Goal: Task Accomplishment & Management: Use online tool/utility

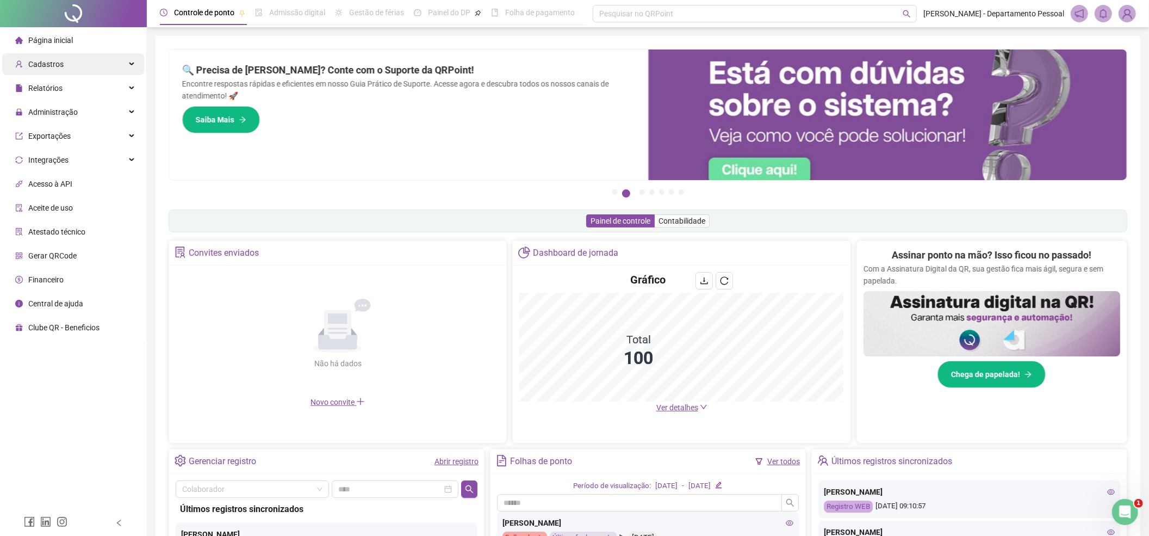
click at [75, 67] on div "Cadastros" at bounding box center [73, 64] width 142 height 22
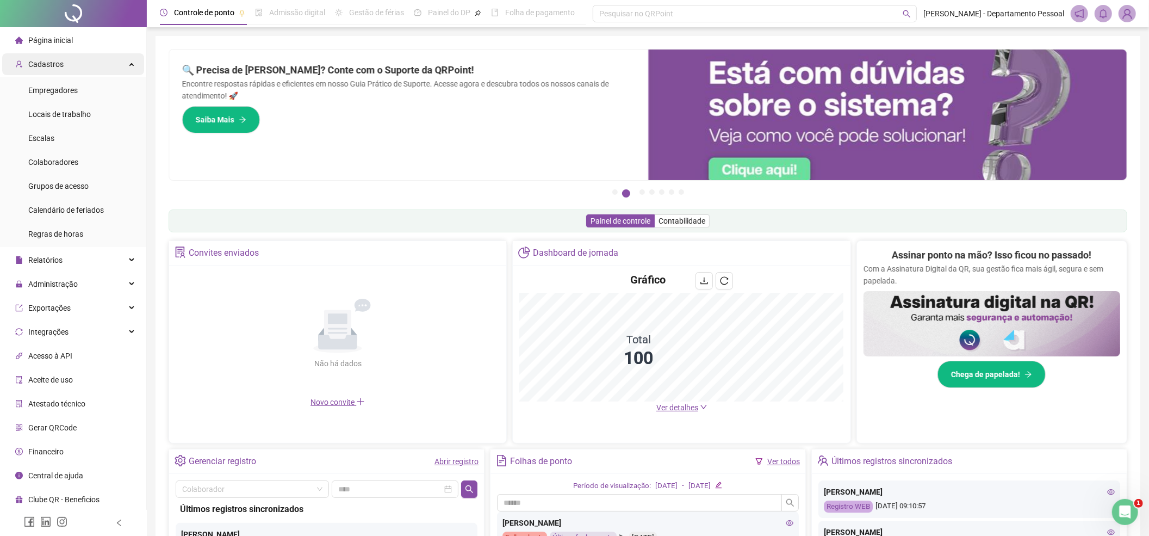
click at [75, 67] on div "Cadastros" at bounding box center [73, 64] width 142 height 22
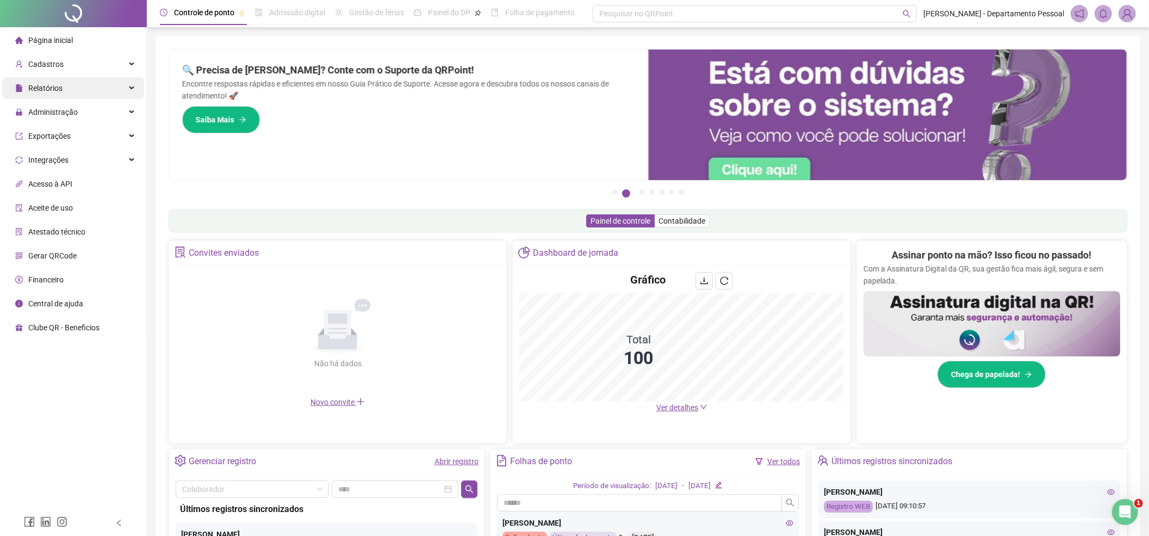
click at [77, 81] on div "Relatórios" at bounding box center [73, 88] width 142 height 22
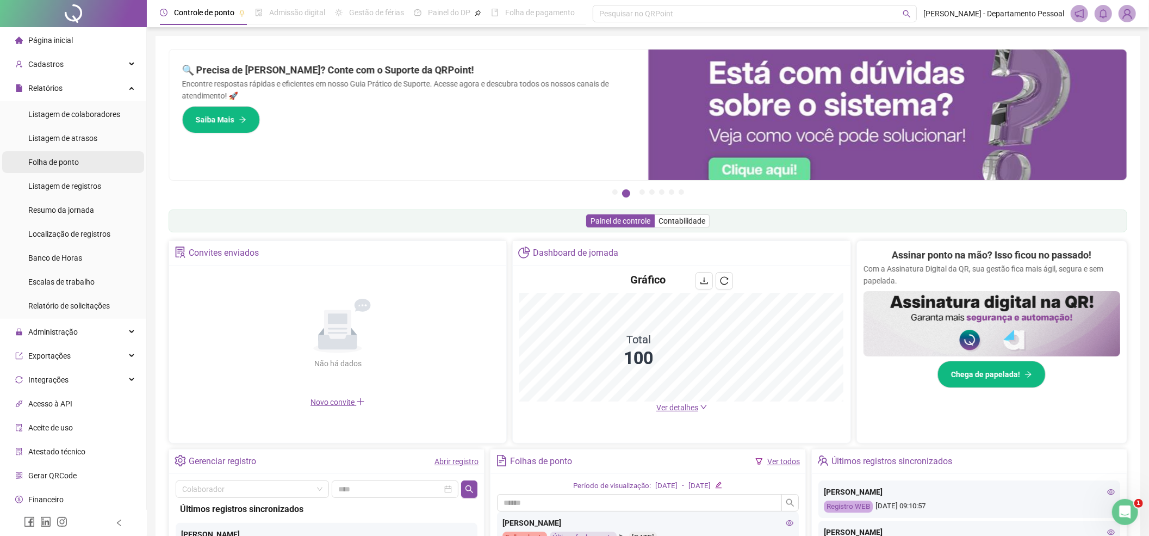
click at [62, 162] on span "Folha de ponto" at bounding box center [53, 162] width 51 height 9
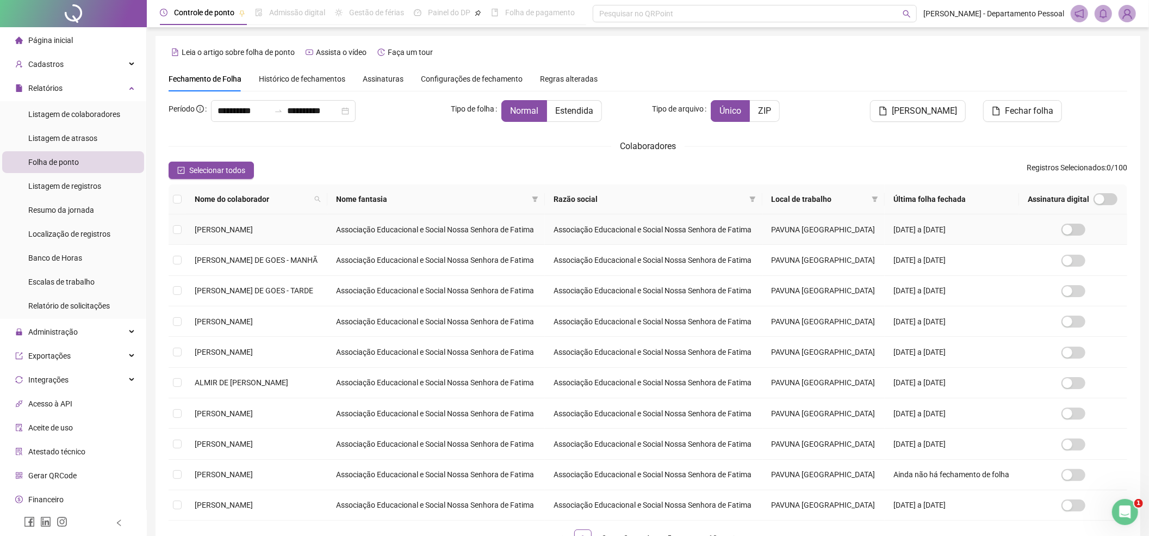
scroll to position [83, 0]
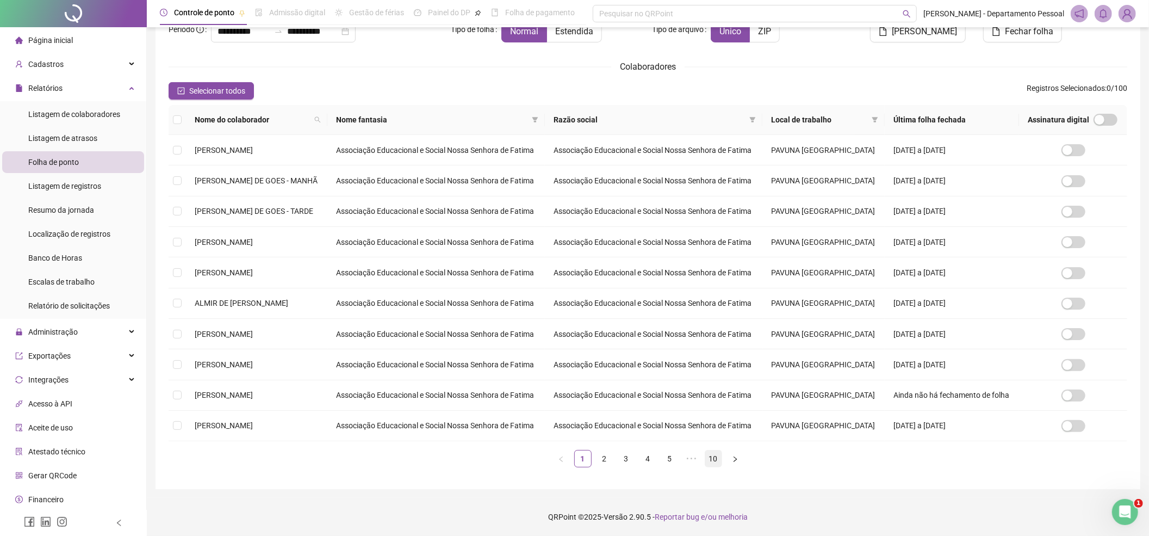
click at [714, 463] on link "10" at bounding box center [714, 458] width 16 height 16
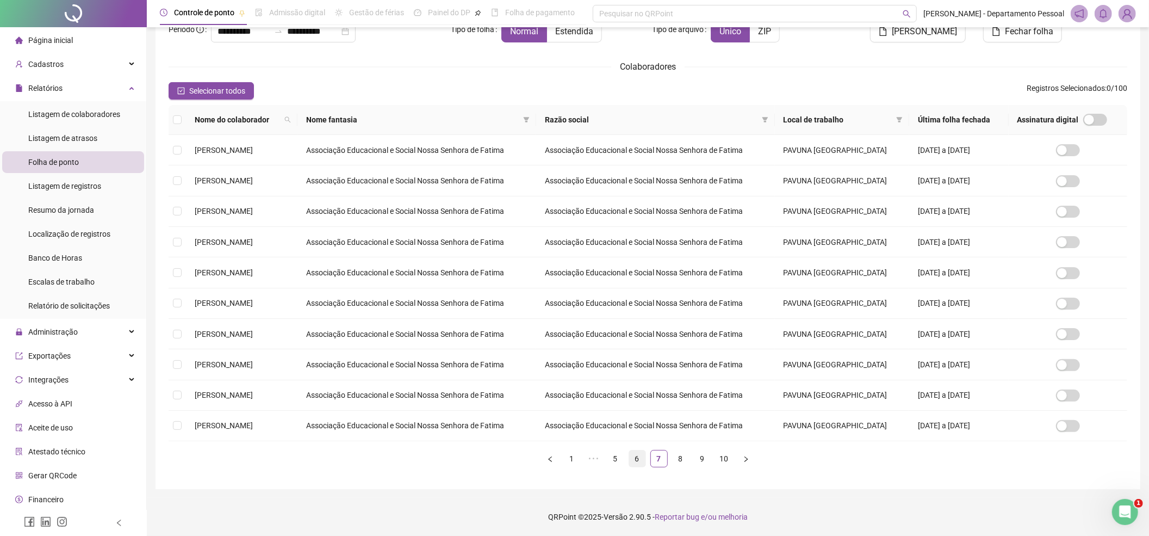
click at [640, 458] on link "6" at bounding box center [637, 458] width 16 height 16
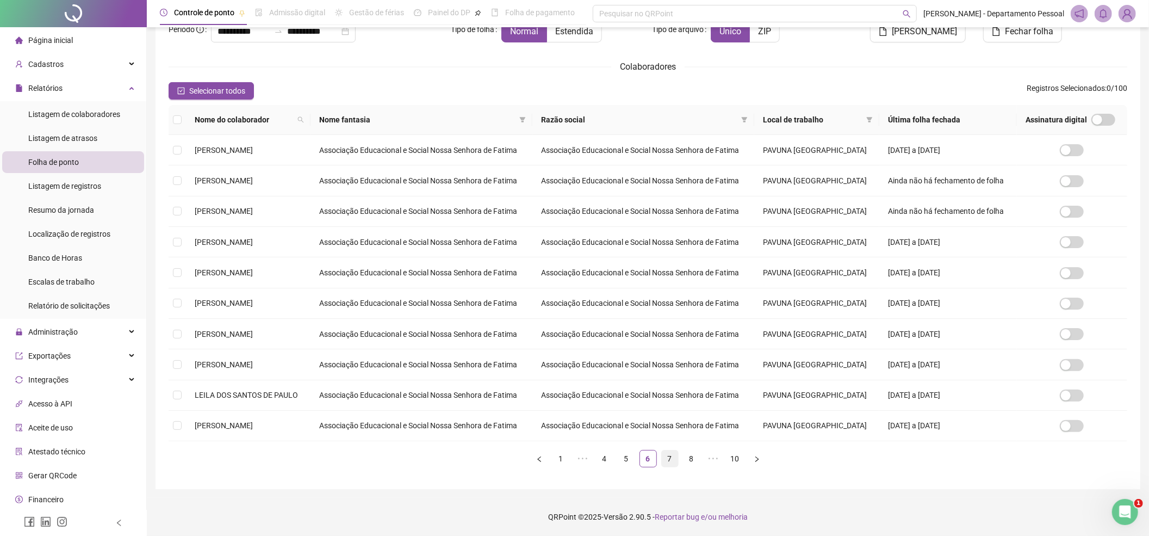
click at [673, 459] on link "7" at bounding box center [670, 458] width 16 height 16
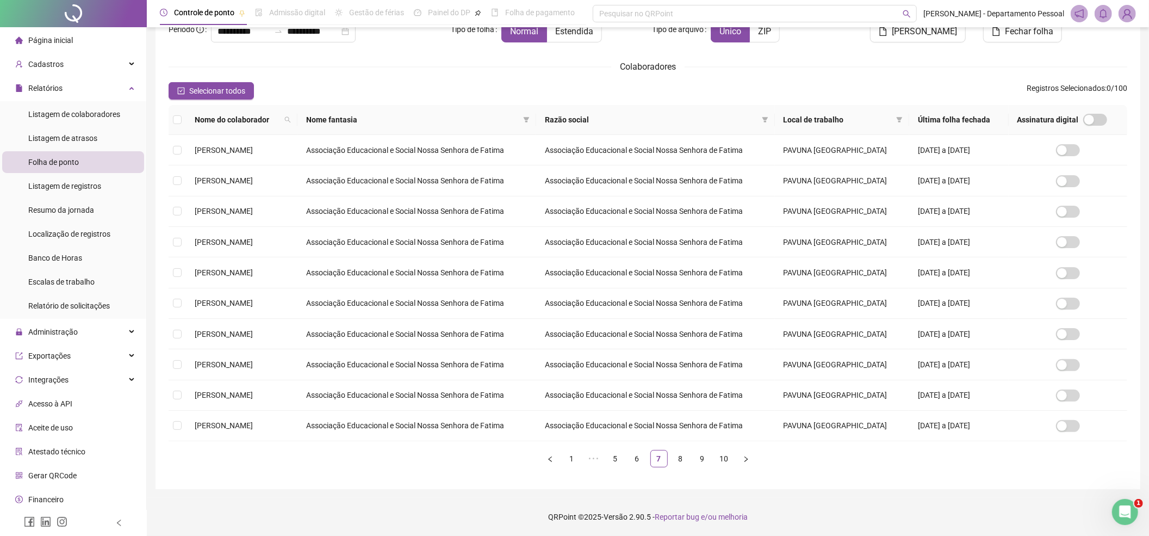
click at [690, 459] on ul "1 ••• 5 6 7 8 9 10" at bounding box center [648, 458] width 959 height 17
click at [682, 459] on link "8" at bounding box center [681, 458] width 16 height 16
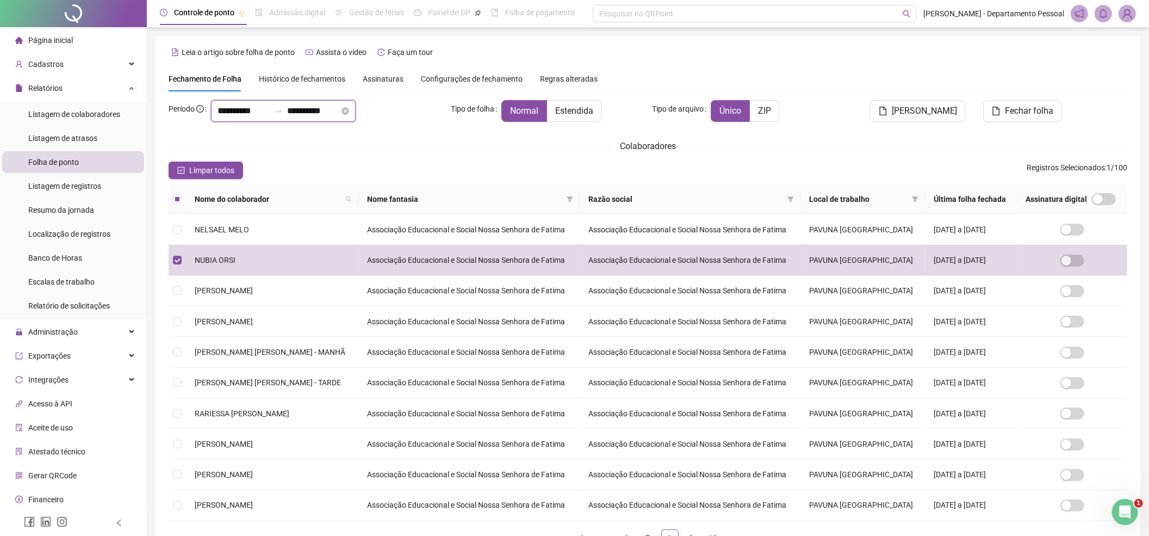
click at [225, 111] on input "**********" at bounding box center [244, 110] width 52 height 13
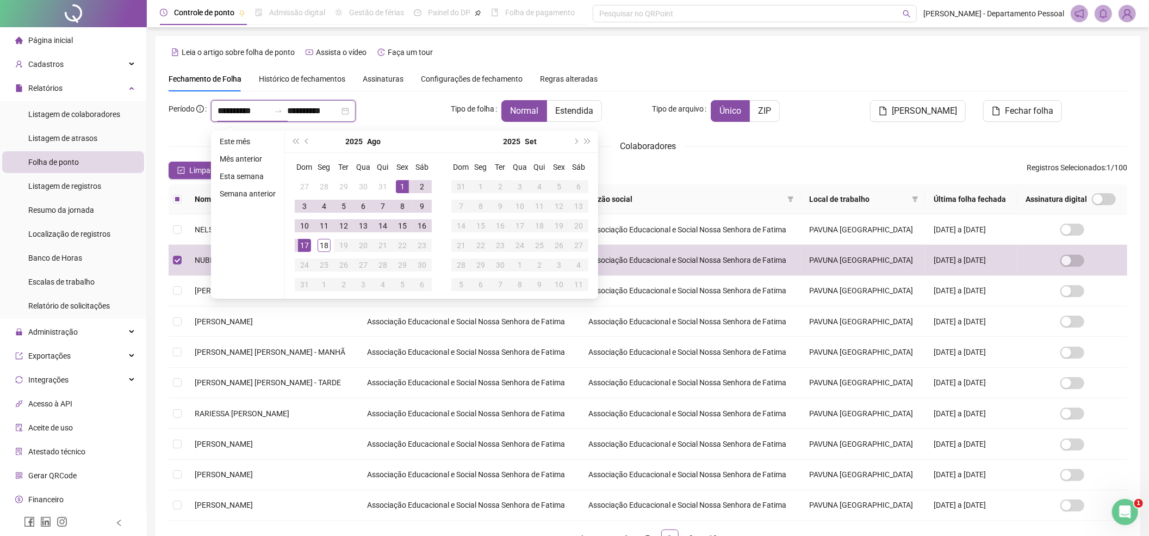
type input "**********"
click at [305, 140] on span "prev-year" at bounding box center [307, 141] width 5 height 5
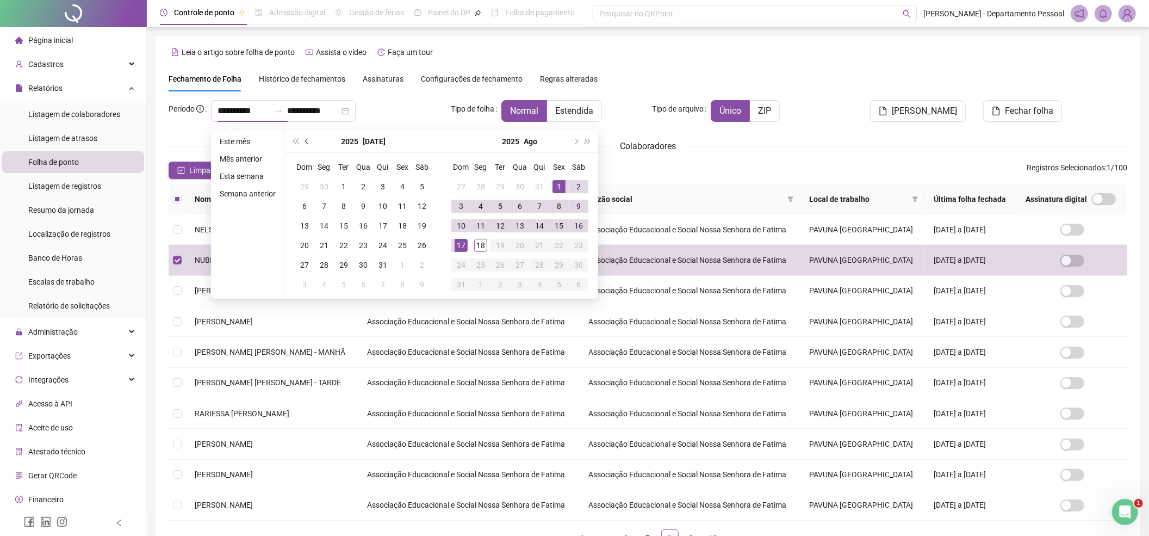
click at [305, 140] on span "prev-year" at bounding box center [307, 141] width 5 height 5
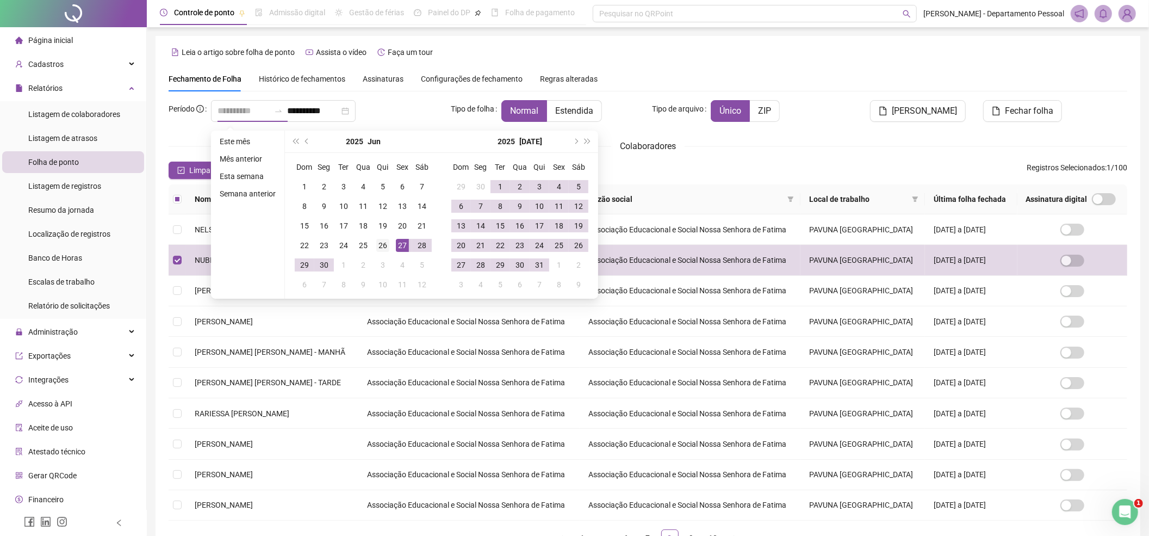
type input "**********"
click at [379, 242] on div "26" at bounding box center [382, 245] width 13 height 13
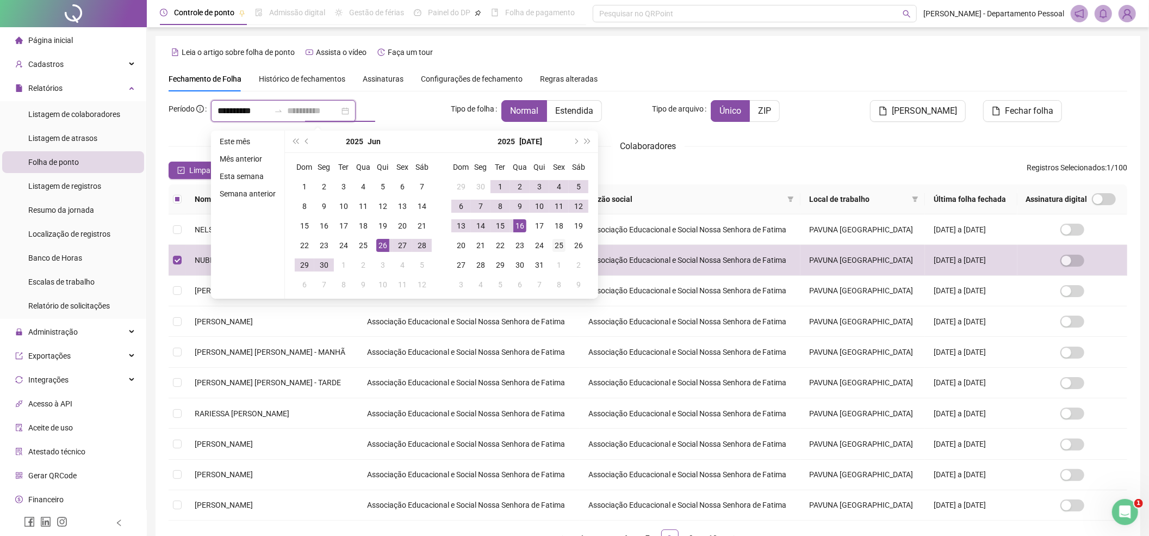
type input "**********"
click at [555, 244] on div "25" at bounding box center [559, 245] width 13 height 13
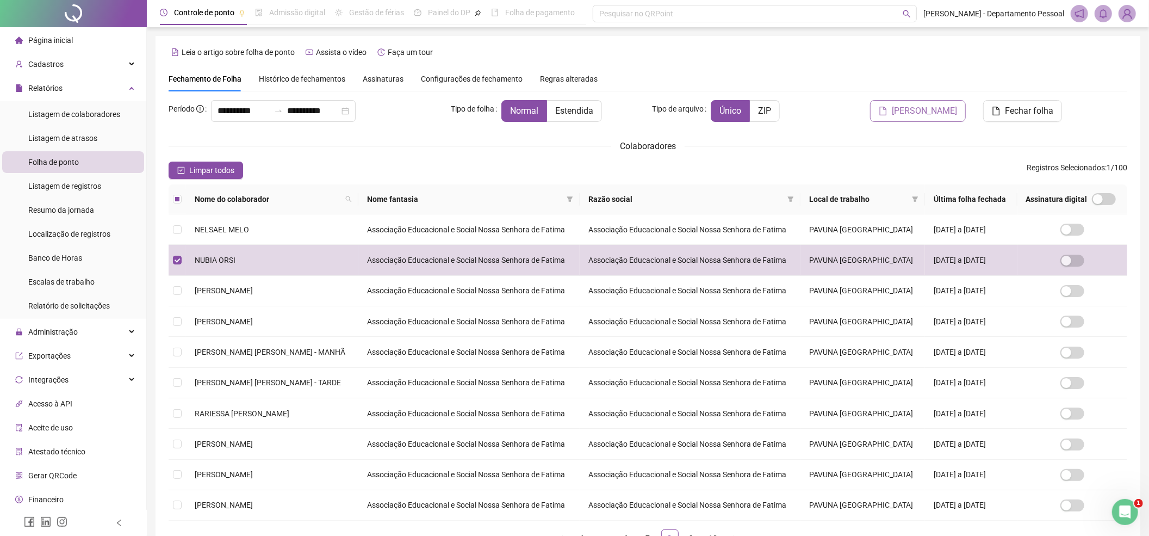
click at [950, 111] on span "[PERSON_NAME]" at bounding box center [924, 110] width 65 height 13
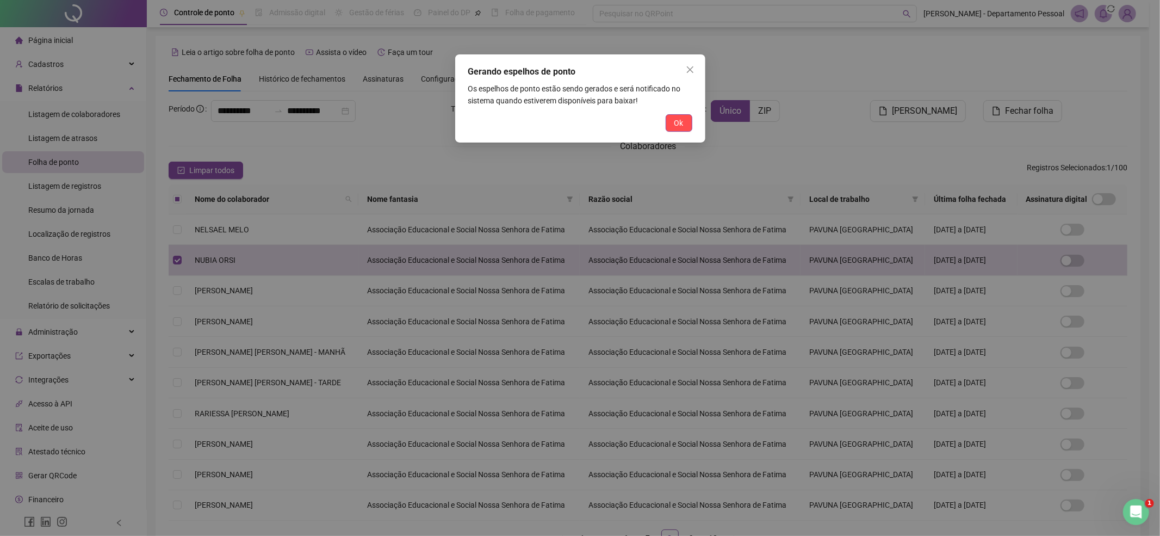
click at [679, 118] on span "Ok" at bounding box center [679, 123] width 9 height 12
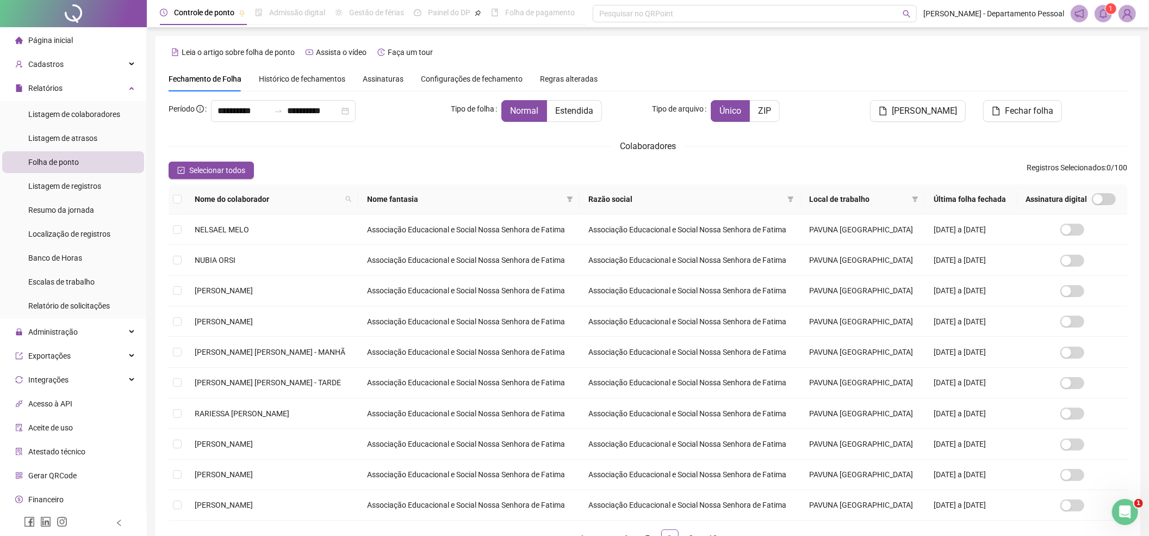
click at [1097, 14] on span at bounding box center [1103, 13] width 17 height 17
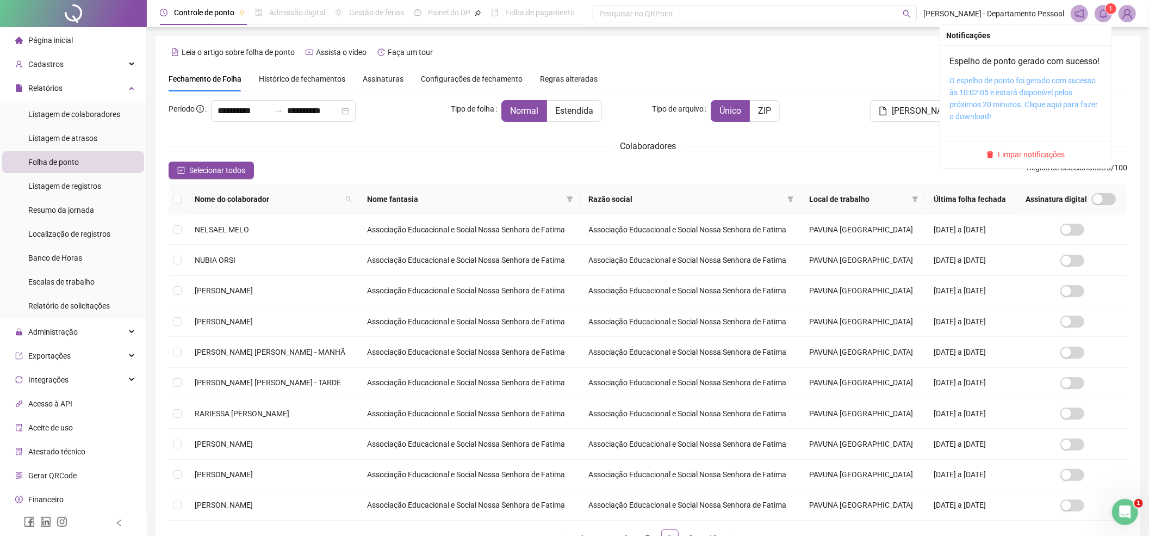
click at [956, 102] on link "O espelho de ponto foi gerado com sucesso às 10:02:05 e estará disponível pelos…" at bounding box center [1024, 98] width 149 height 45
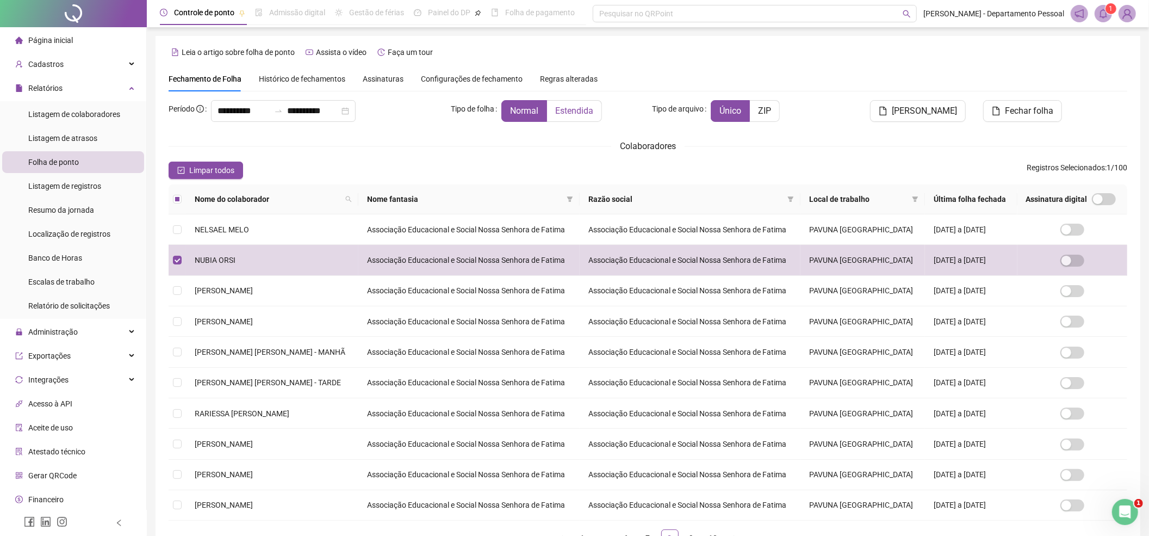
click at [584, 114] on span "Estendida" at bounding box center [574, 111] width 38 height 10
click at [912, 107] on span "[PERSON_NAME]" at bounding box center [924, 110] width 65 height 13
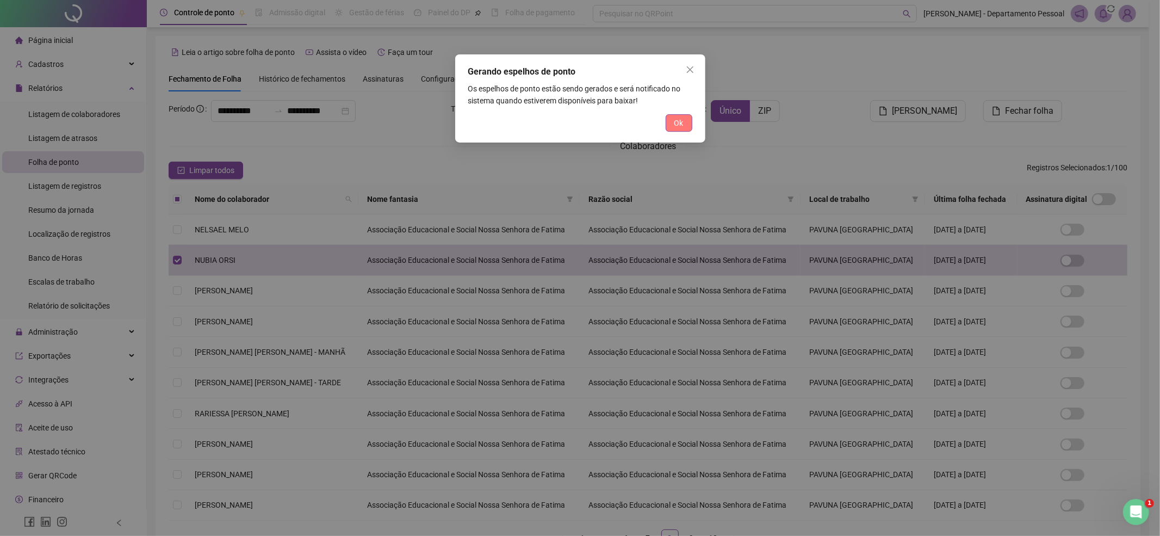
click at [684, 120] on button "Ok" at bounding box center [679, 122] width 27 height 17
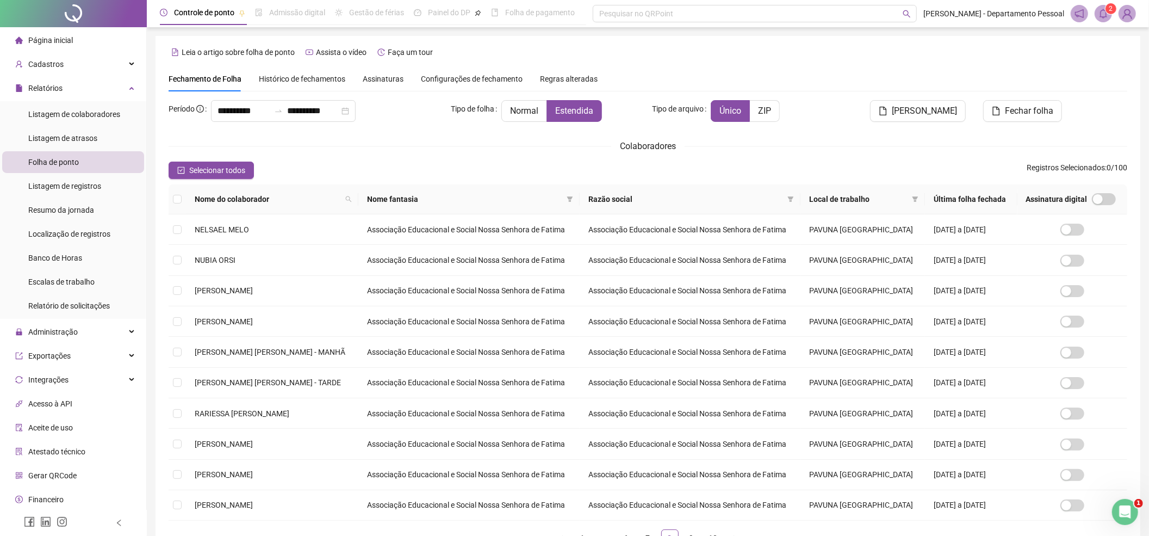
click at [1103, 14] on icon "bell" at bounding box center [1104, 14] width 10 height 10
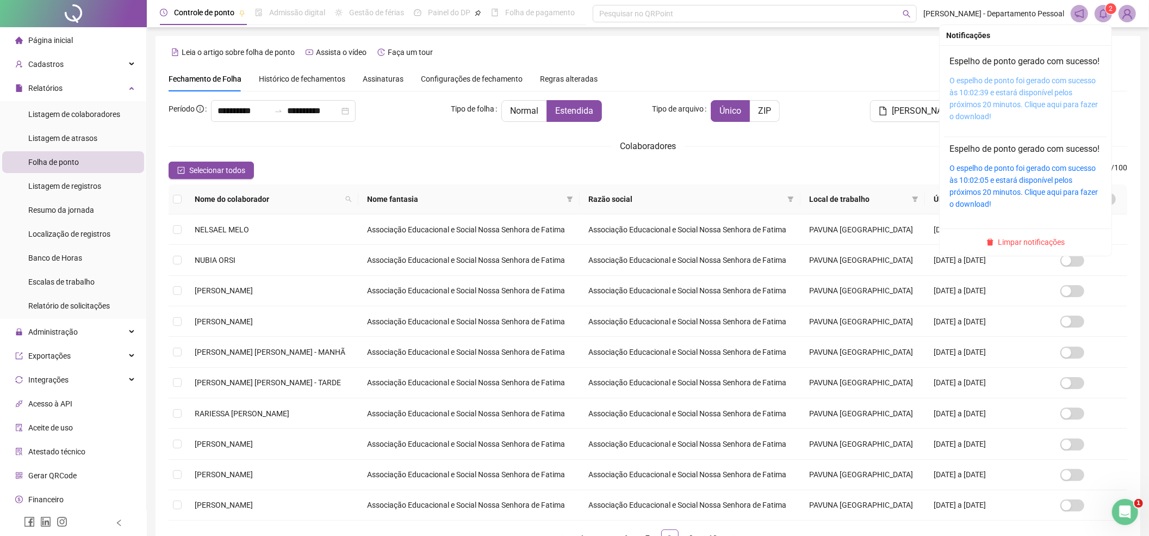
click at [994, 102] on link "O espelho de ponto foi gerado com sucesso às 10:02:39 e estará disponível pelos…" at bounding box center [1024, 98] width 149 height 45
